Goal: Obtain resource: Download file/media

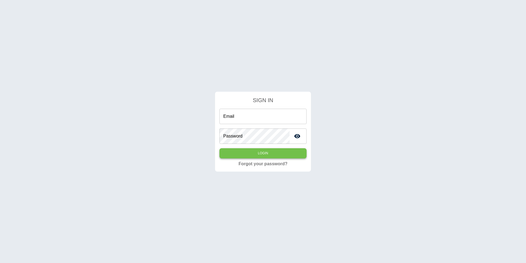
type input "**********"
click at [263, 148] on button "Login" at bounding box center [263, 153] width 87 height 10
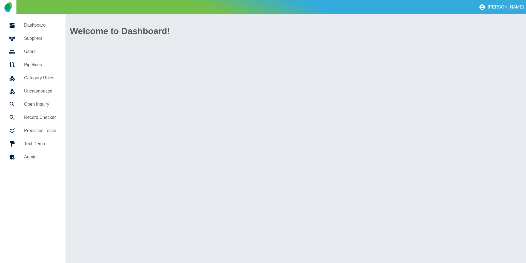
click at [25, 107] on h5 "Open Inquiry" at bounding box center [40, 104] width 33 height 7
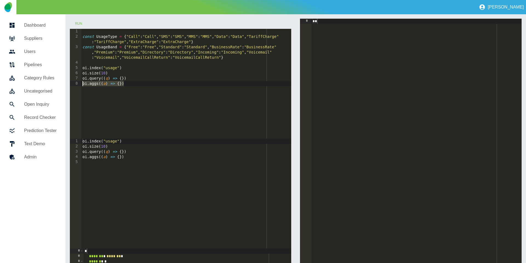
drag, startPoint x: 136, startPoint y: 83, endPoint x: 50, endPoint y: 81, distance: 85.6
click at [50, 81] on div "**********" at bounding box center [263, 188] width 526 height 348
paste textarea "Cursor at row 8"
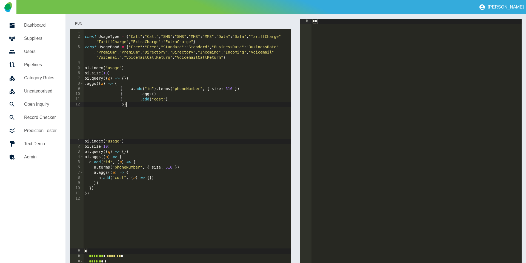
click at [83, 23] on button "Run" at bounding box center [79, 24] width 18 height 10
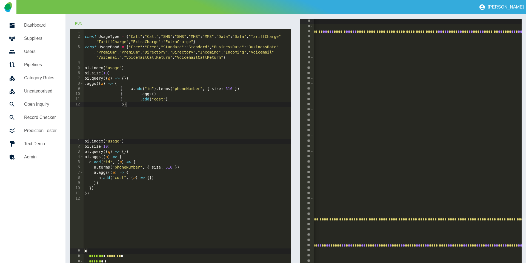
scroll to position [0, 146]
click at [184, 101] on div "const UsageType = { "Call" : "Call" , "SMS" : "SMS" , "MMS" : "MMS" , "Data" : …" at bounding box center [188, 89] width 208 height 120
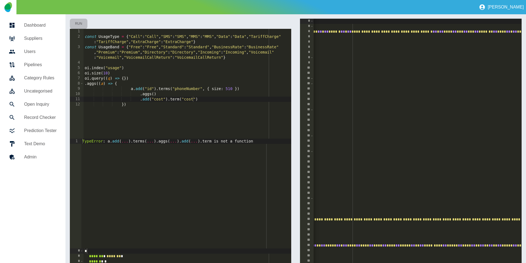
click at [85, 22] on button "Run" at bounding box center [79, 24] width 18 height 10
click at [82, 22] on button "Run" at bounding box center [79, 24] width 18 height 10
click at [179, 99] on div "const UsageType = { "Call" : "Call" , "SMS" : "SMS" , "MMS" : "MMS" , "Data" : …" at bounding box center [188, 89] width 208 height 120
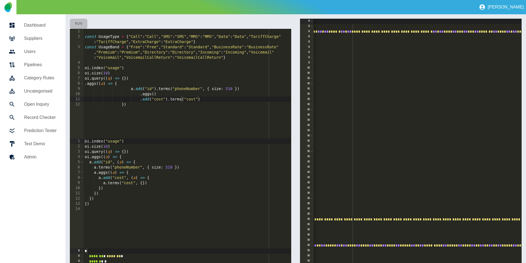
click at [80, 27] on button "Run" at bounding box center [79, 24] width 18 height 10
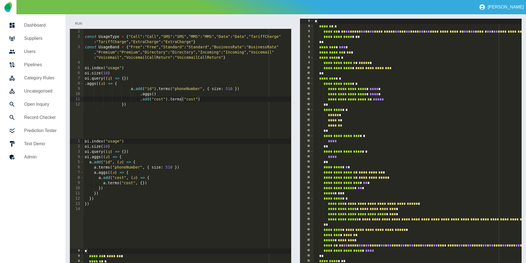
click at [76, 20] on button "Run" at bounding box center [79, 24] width 18 height 10
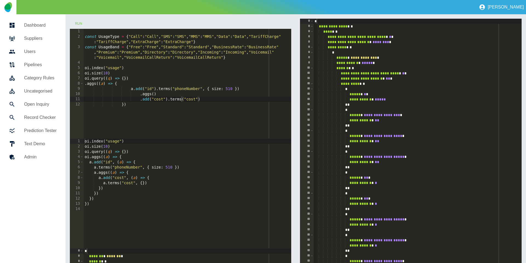
click at [174, 100] on div "const UsageType = { "Call" : "Call" , "SMS" : "SMS" , "MMS" : "MMS" , "Data" : …" at bounding box center [188, 89] width 208 height 120
click at [175, 100] on div "const UsageType = { "Call" : "Call" , "SMS" : "SMS" , "MMS" : "MMS" , "Data" : …" at bounding box center [188, 89] width 208 height 120
type textarea "**********"
click at [77, 23] on button "Run" at bounding box center [79, 24] width 18 height 10
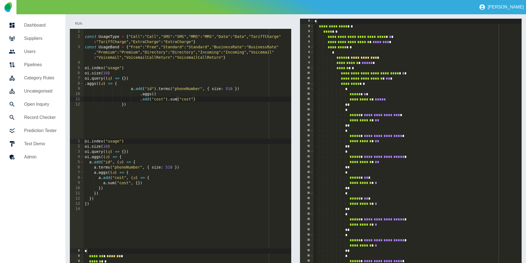
click at [80, 21] on button "Run" at bounding box center [79, 24] width 18 height 10
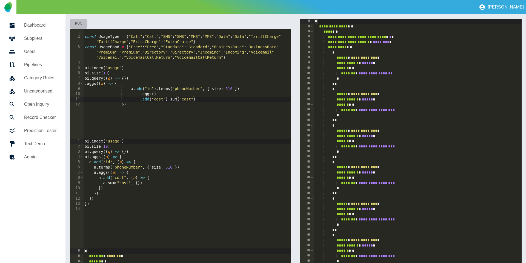
click at [82, 22] on button "Run" at bounding box center [79, 24] width 18 height 10
drag, startPoint x: 211, startPoint y: 98, endPoint x: 142, endPoint y: 98, distance: 69.1
click at [140, 98] on div "const UsageType = { "Call" : "Call" , "SMS" : "SMS" , "MMS" : "MMS" , "Data" : …" at bounding box center [188, 89] width 208 height 120
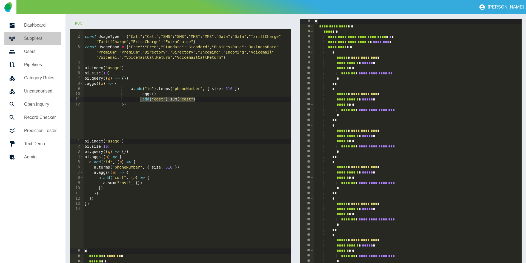
click at [27, 38] on h5 "Suppliers" at bounding box center [40, 38] width 33 height 7
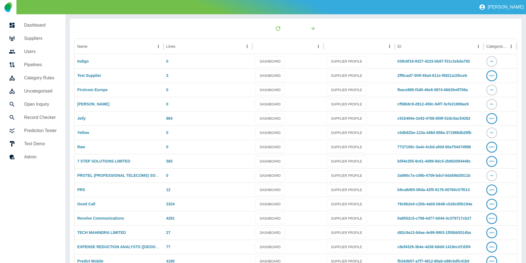
scroll to position [29, 0]
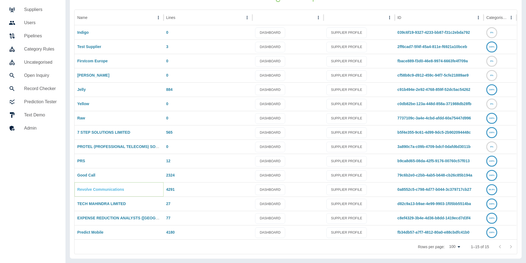
click at [92, 191] on link "Revolve Communications" at bounding box center [100, 189] width 47 height 4
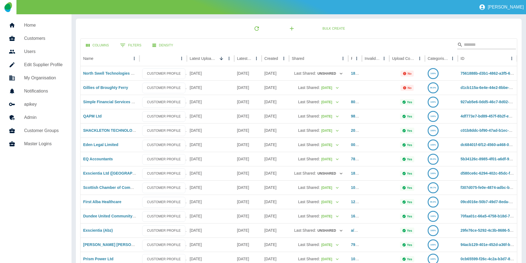
click at [478, 44] on input "Search" at bounding box center [486, 44] width 44 height 9
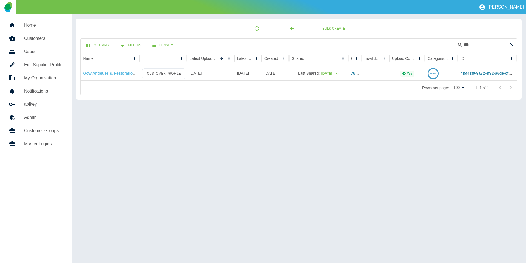
type input "***"
click at [115, 75] on link "Gow Antiques & Restoration Ltd" at bounding box center [112, 73] width 59 height 4
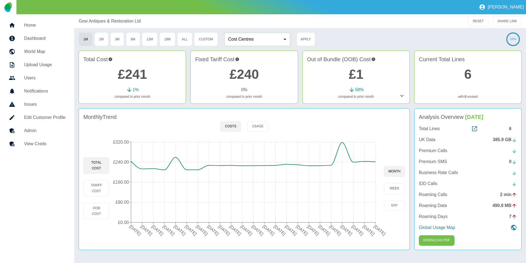
click at [413, 92] on div "Total Cost £241 1 % compared to prior month Fixed Tariff Cost £240 0 % compared…" at bounding box center [300, 76] width 443 height 53
click at [402, 95] on icon at bounding box center [402, 95] width 7 height 7
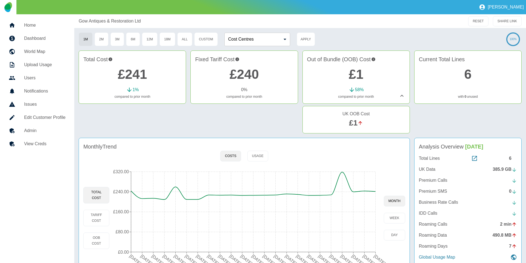
click at [402, 95] on icon at bounding box center [402, 95] width 7 height 7
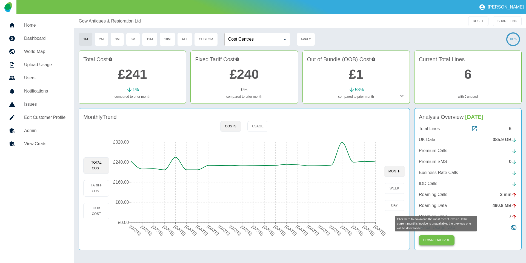
click at [439, 236] on button "Download PDF" at bounding box center [437, 240] width 36 height 10
click at [40, 29] on link "Home" at bounding box center [37, 25] width 66 height 13
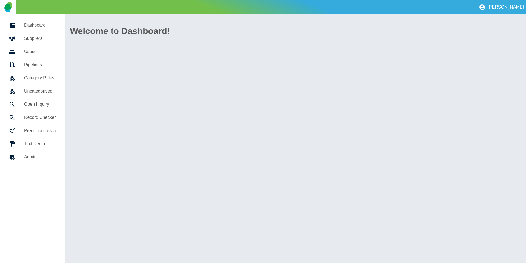
click at [41, 38] on h5 "Suppliers" at bounding box center [40, 38] width 33 height 7
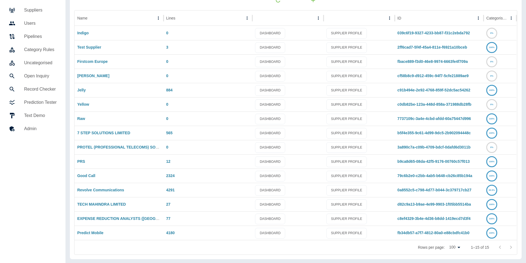
scroll to position [29, 0]
click at [81, 91] on link "Jelly" at bounding box center [81, 89] width 8 height 4
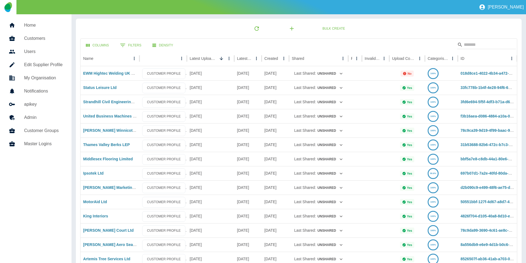
scroll to position [269, 0]
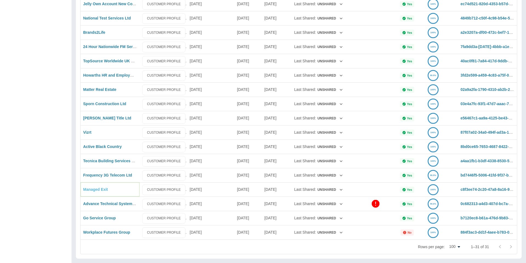
click at [96, 189] on link "Managed Exit" at bounding box center [95, 189] width 25 height 4
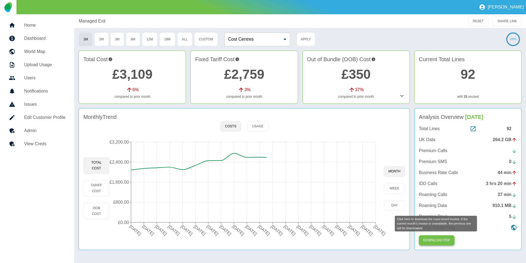
click at [441, 239] on button "Download PDF" at bounding box center [437, 240] width 36 height 10
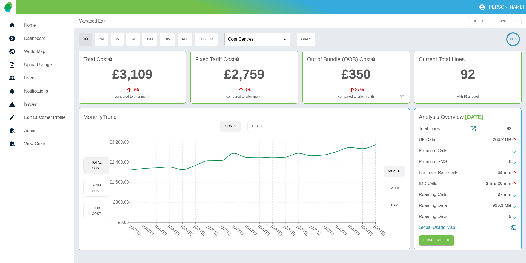
click at [24, 133] on div at bounding box center [16, 130] width 15 height 7
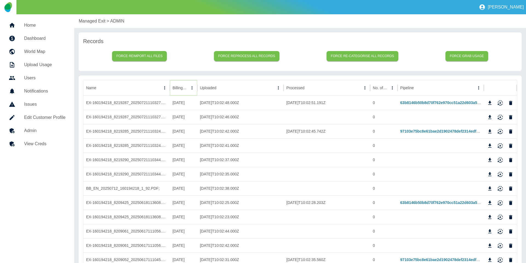
click at [190, 88] on icon "Sort" at bounding box center [192, 87] width 5 height 5
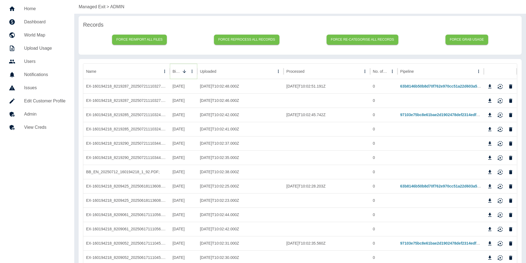
scroll to position [21, 0]
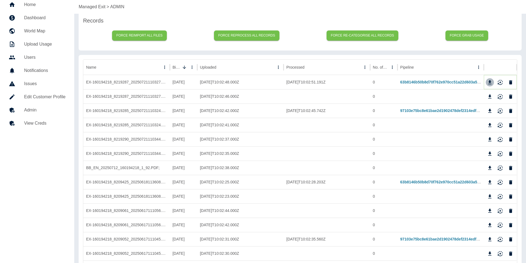
click at [491, 83] on icon "Download" at bounding box center [489, 82] width 5 height 5
click at [490, 109] on icon "Download" at bounding box center [490, 111] width 3 height 4
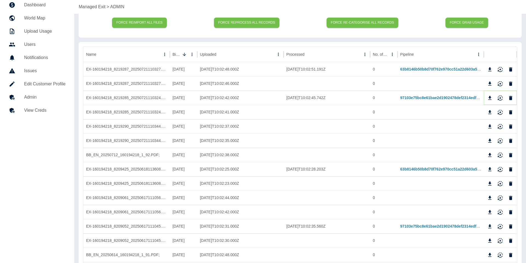
scroll to position [39, 0]
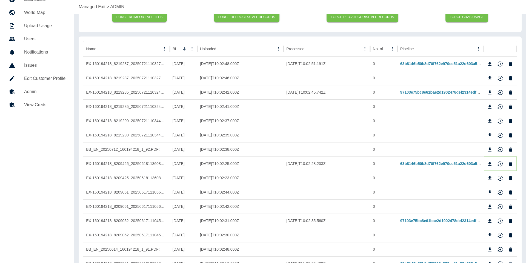
click at [489, 163] on icon "Download" at bounding box center [489, 163] width 5 height 5
click at [492, 220] on icon "Download" at bounding box center [489, 220] width 5 height 5
